Goal: Find specific page/section: Find specific page/section

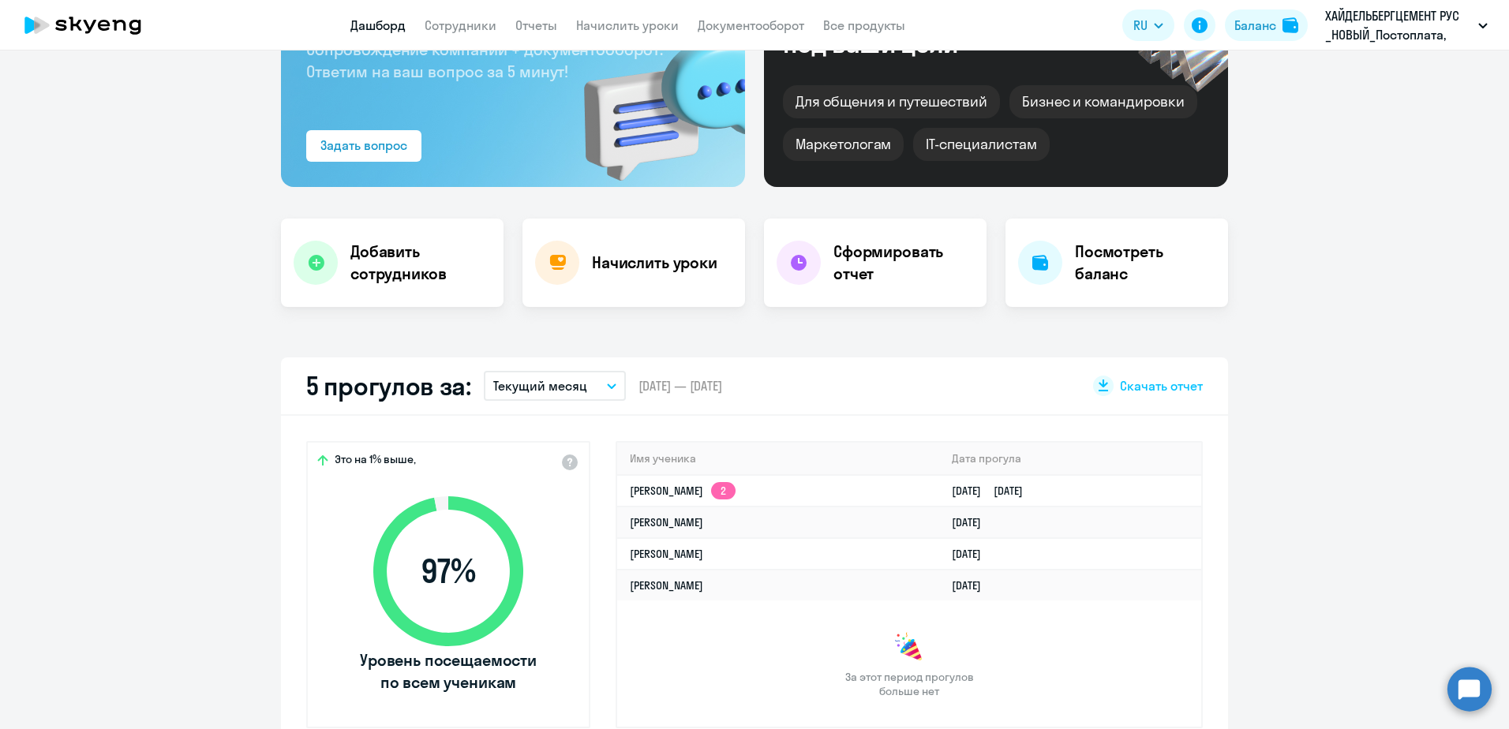
scroll to position [158, 0]
select select "30"
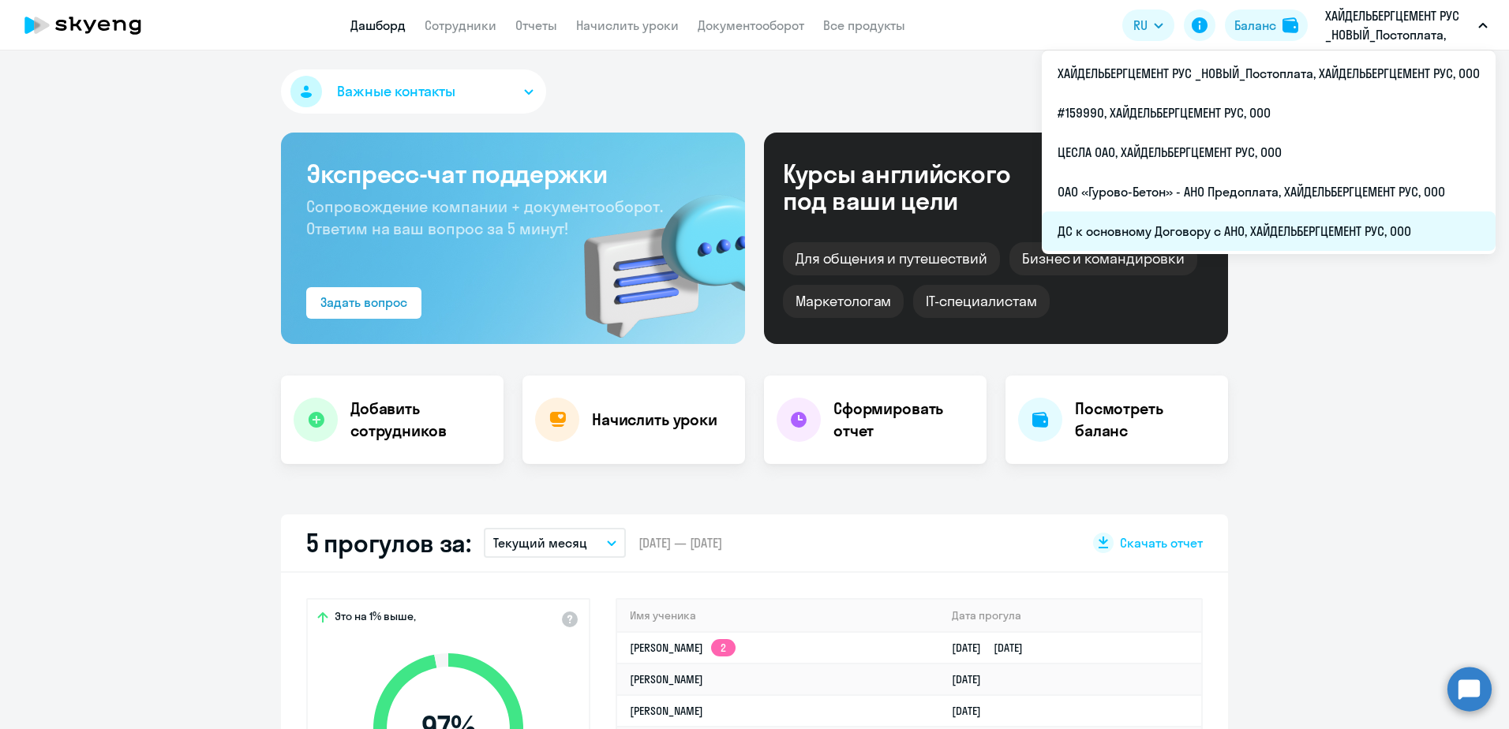
click at [1202, 230] on li "ДС к основному Договору с АНО, ХАЙДЕЛЬБЕРГЦЕМЕНТ РУС, ООО" at bounding box center [1269, 231] width 454 height 39
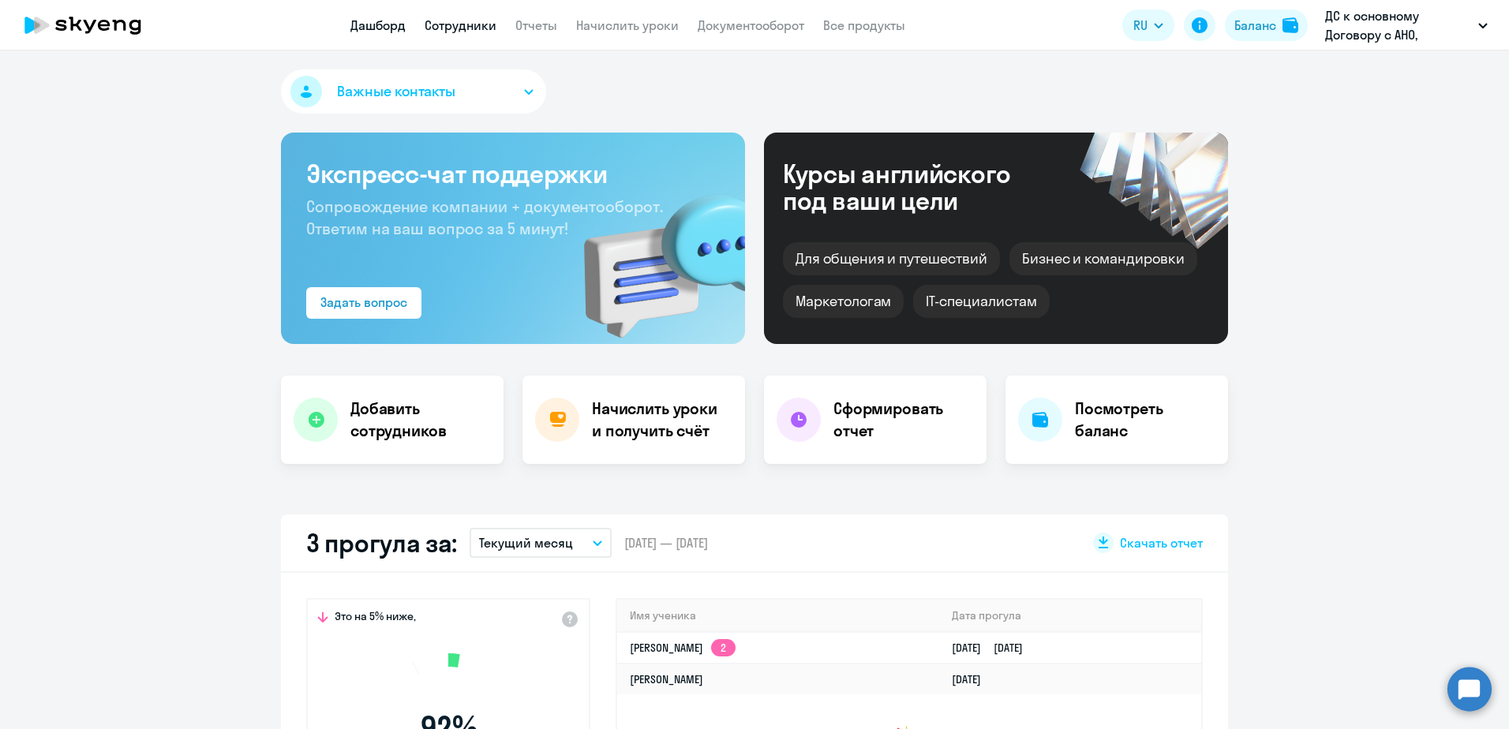
click at [450, 29] on link "Сотрудники" at bounding box center [461, 25] width 72 height 16
select select "30"
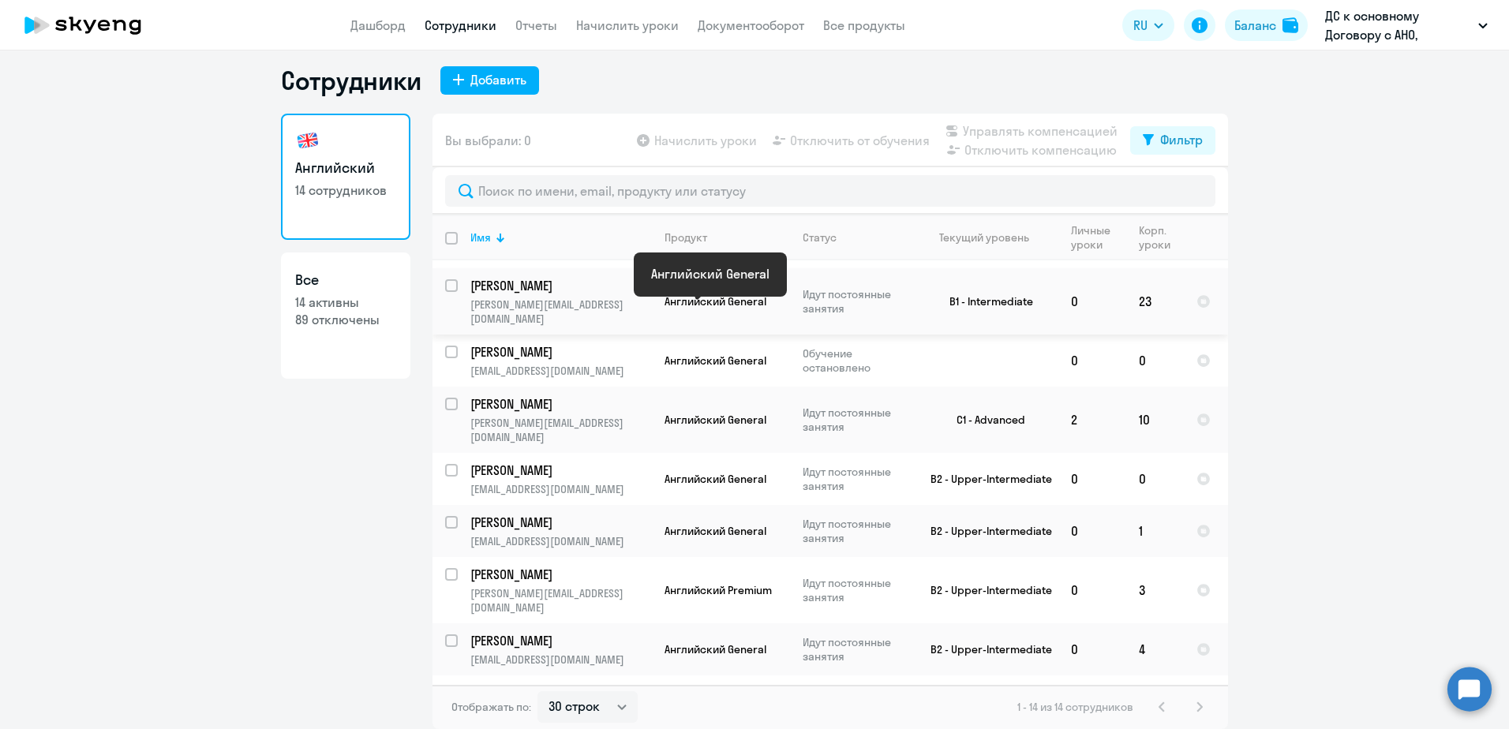
scroll to position [305, 0]
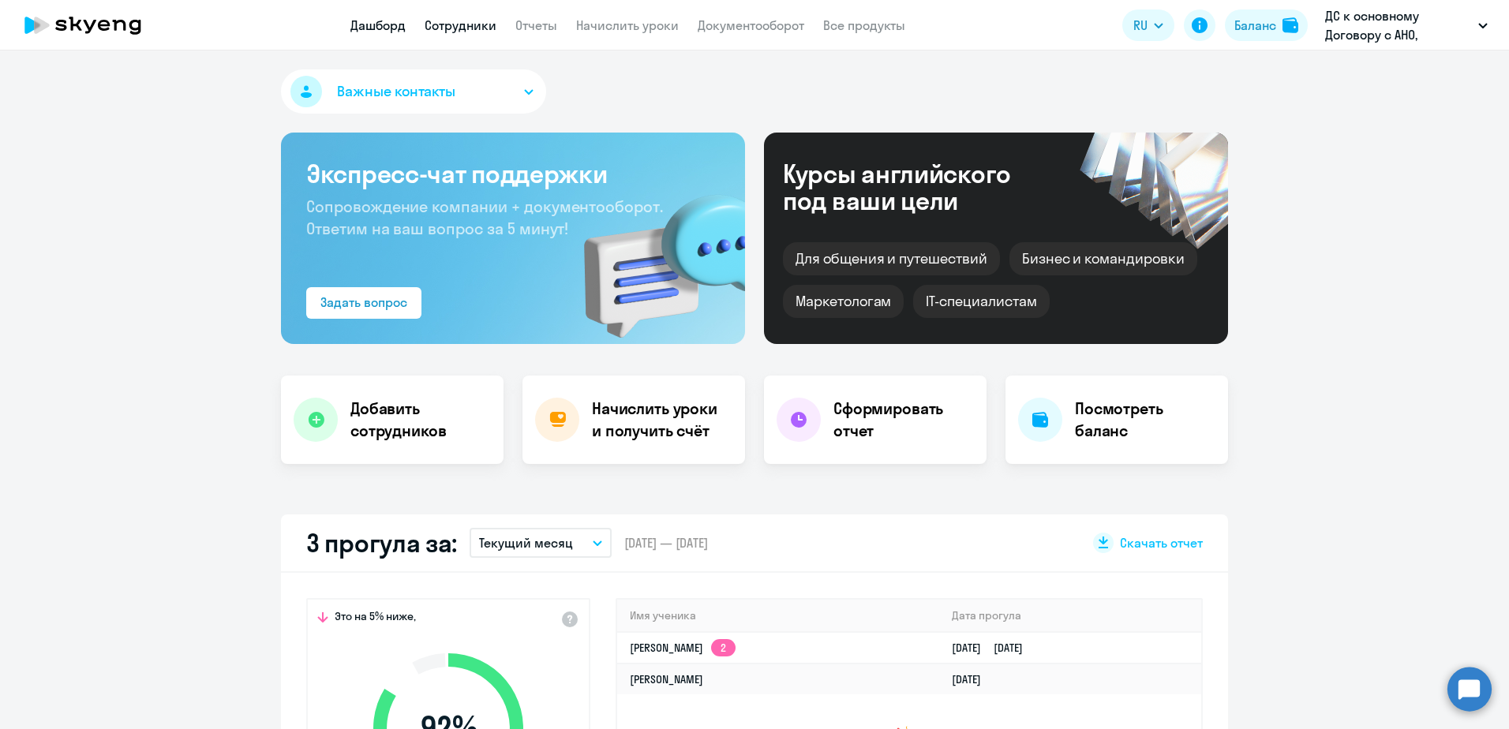
click at [473, 26] on link "Сотрудники" at bounding box center [461, 25] width 72 height 16
select select "30"
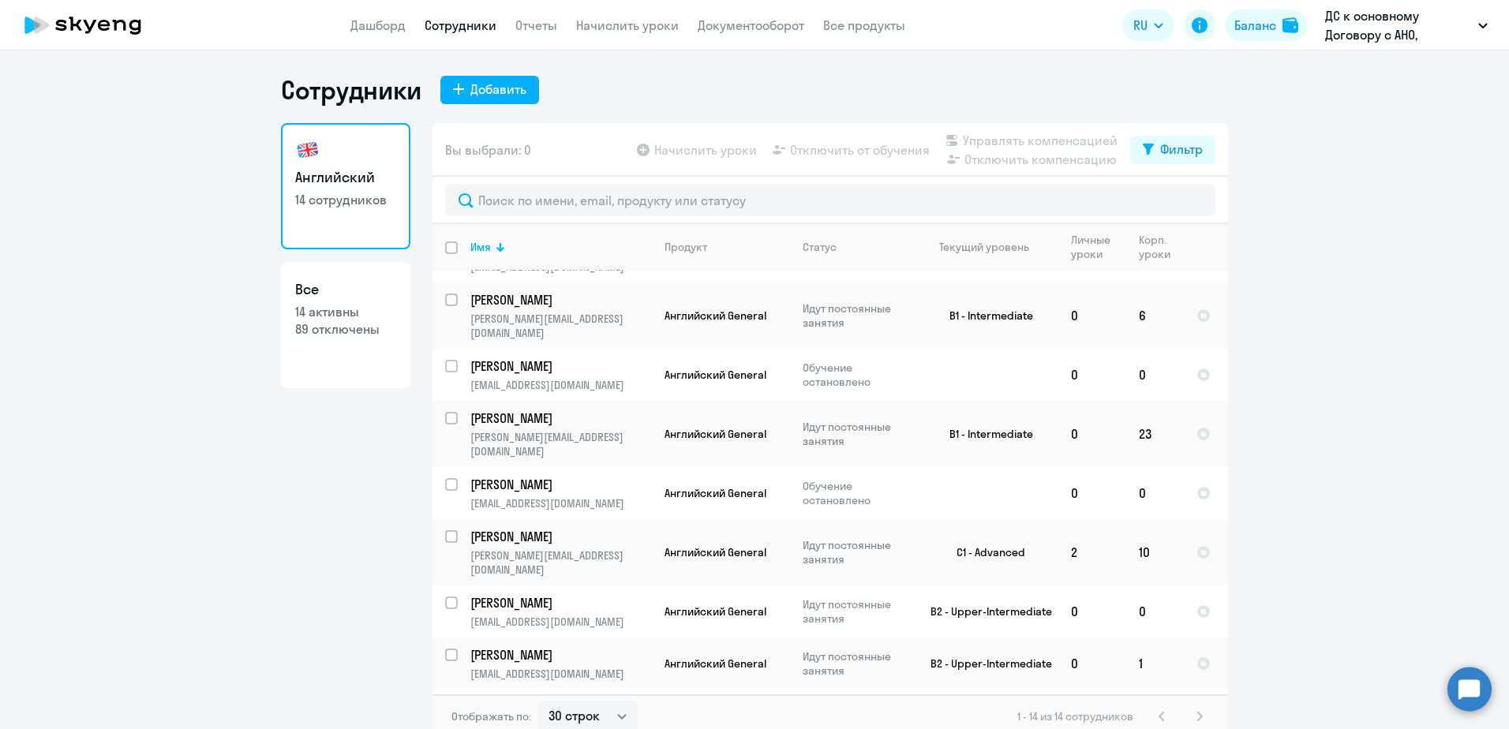
scroll to position [305, 0]
